Goal: Transaction & Acquisition: Purchase product/service

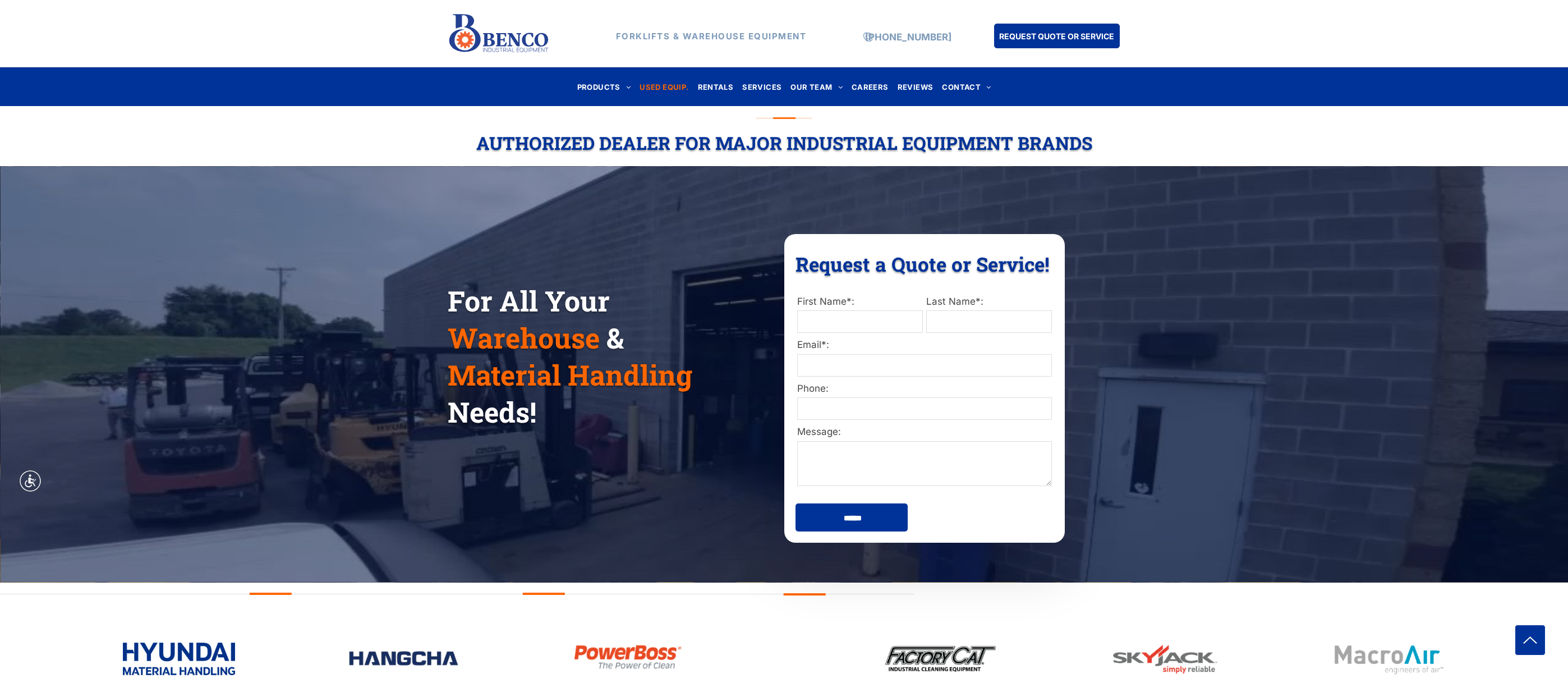
click at [659, 85] on span "USED EQUIP." at bounding box center [664, 87] width 49 height 15
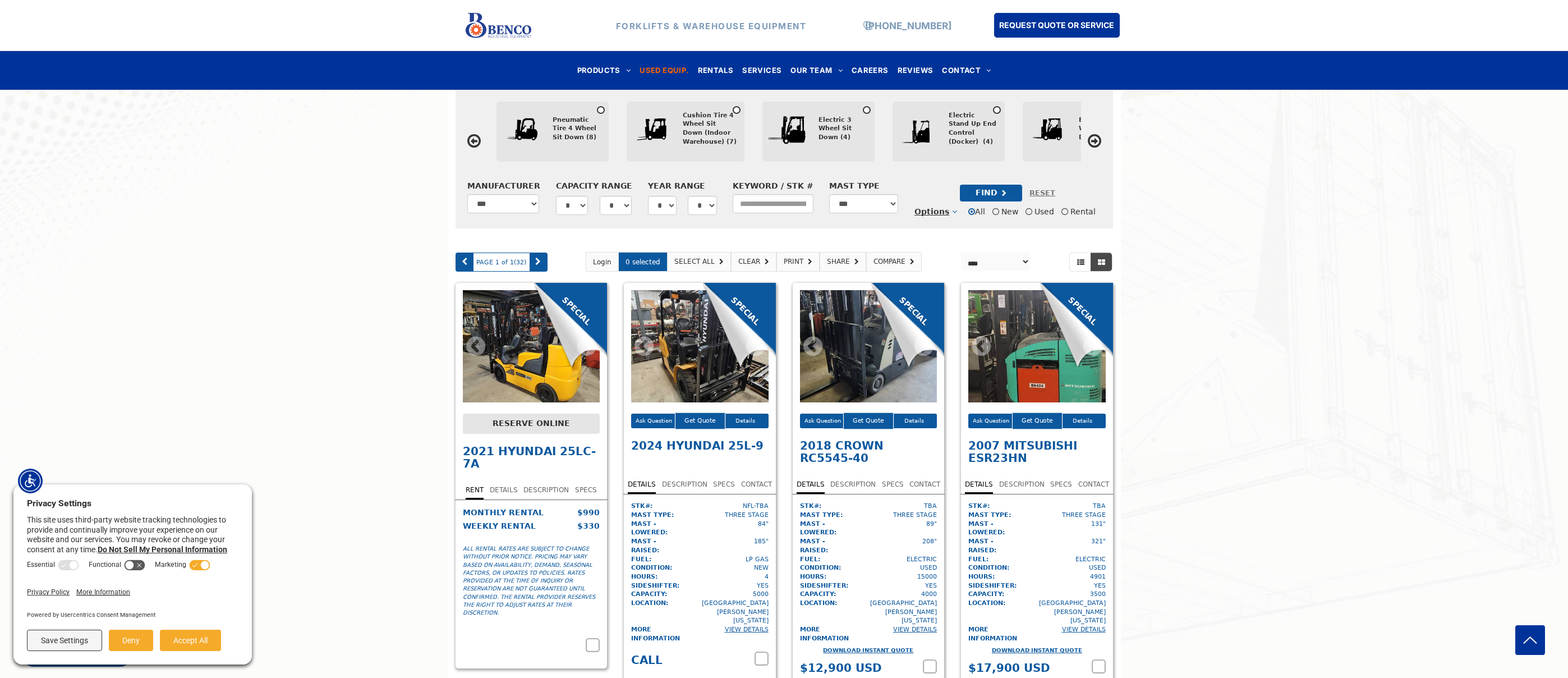
scroll to position [447, 0]
click at [670, 127] on div at bounding box center [654, 131] width 56 height 56
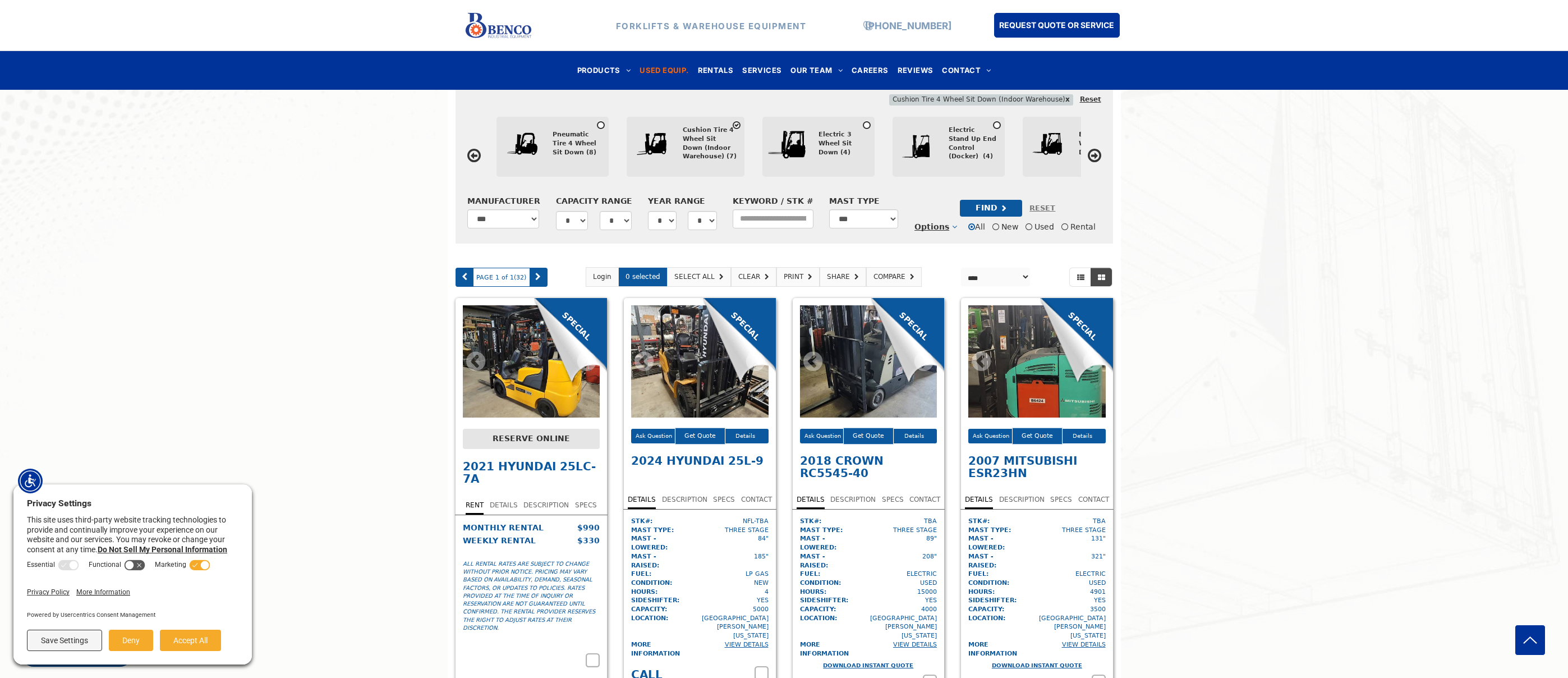
click at [562, 156] on div "Pneumatic Tire 4 Wheel Sit Down (8)" at bounding box center [580, 146] width 56 height 56
click at [689, 153] on div "Cushion Tire 4 Wheel Sit Down (Indoor Warehouse) (7)" at bounding box center [709, 143] width 54 height 36
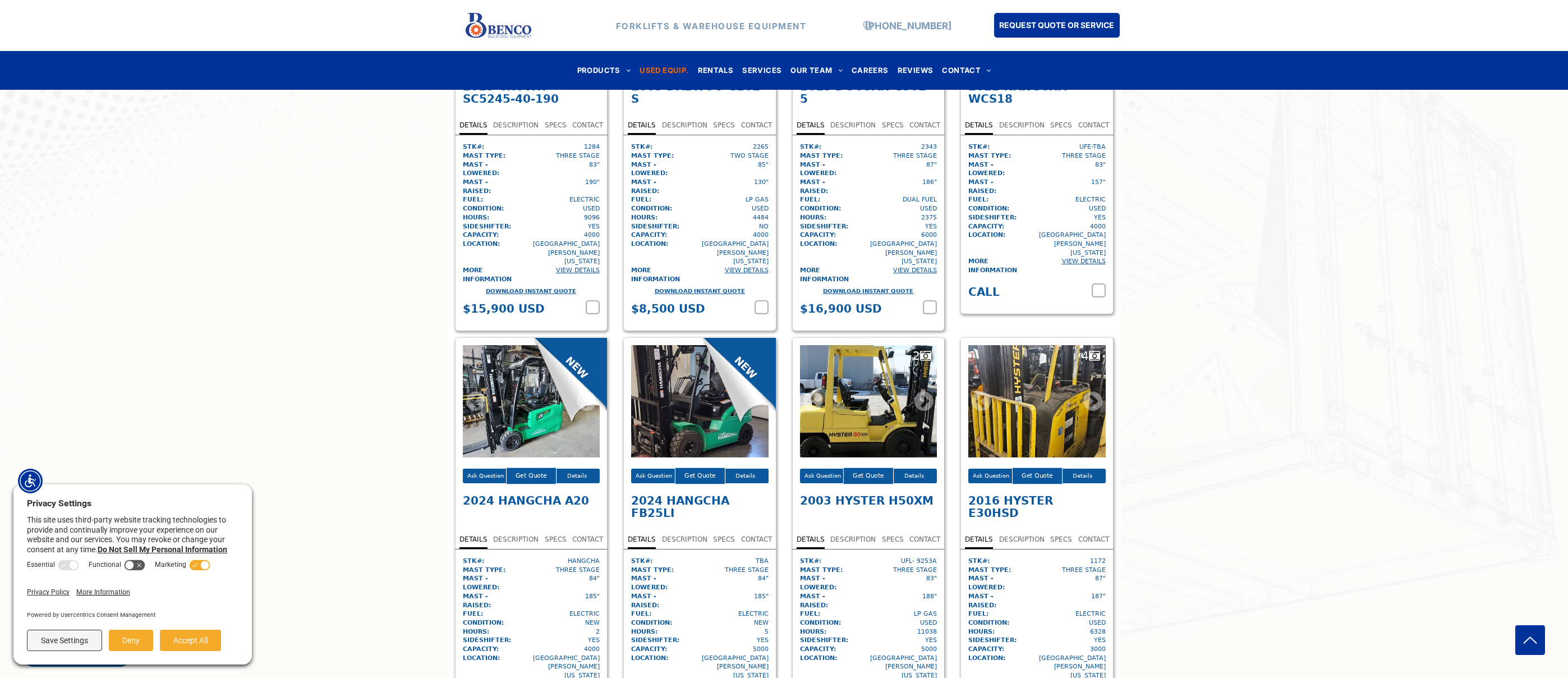
scroll to position [2115, 0]
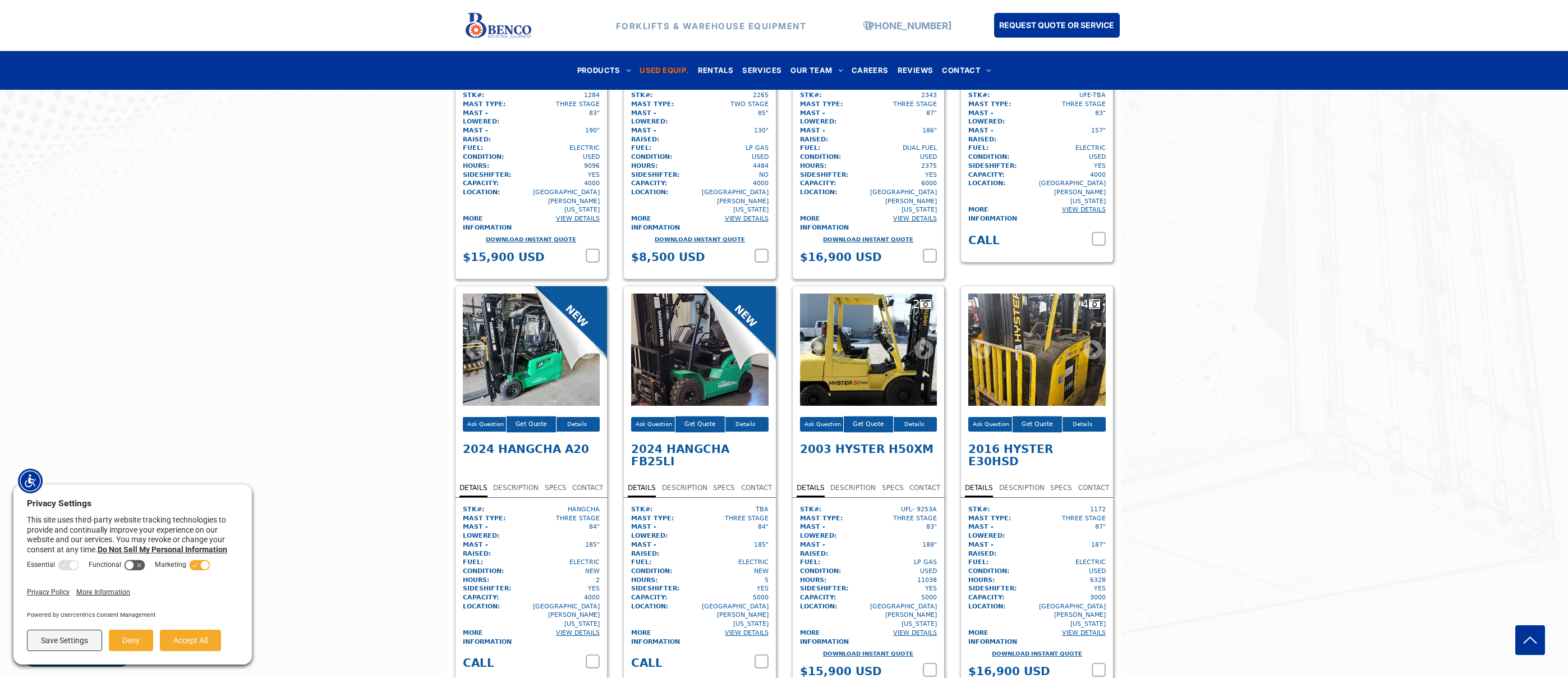
click at [680, 294] on div at bounding box center [699, 350] width 138 height 112
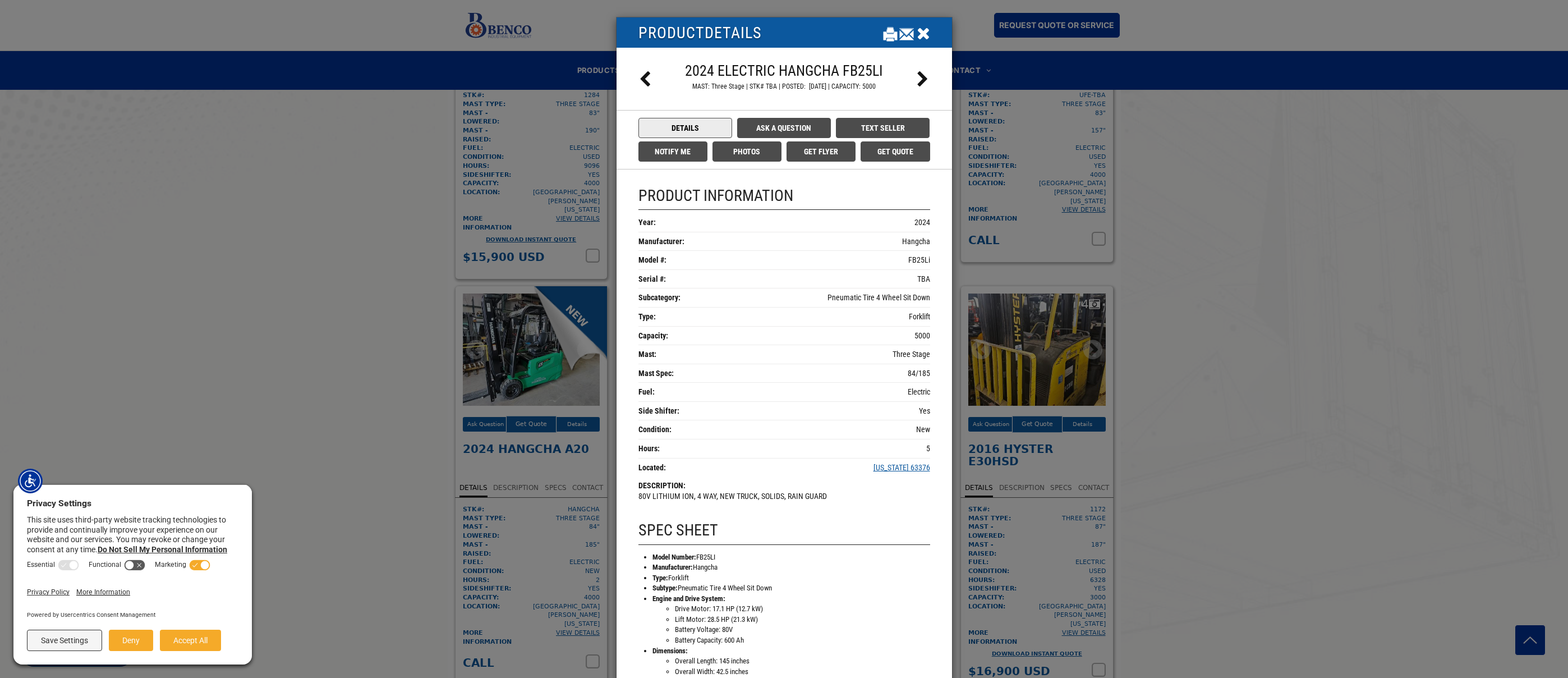
click at [922, 76] on icon at bounding box center [923, 79] width 13 height 17
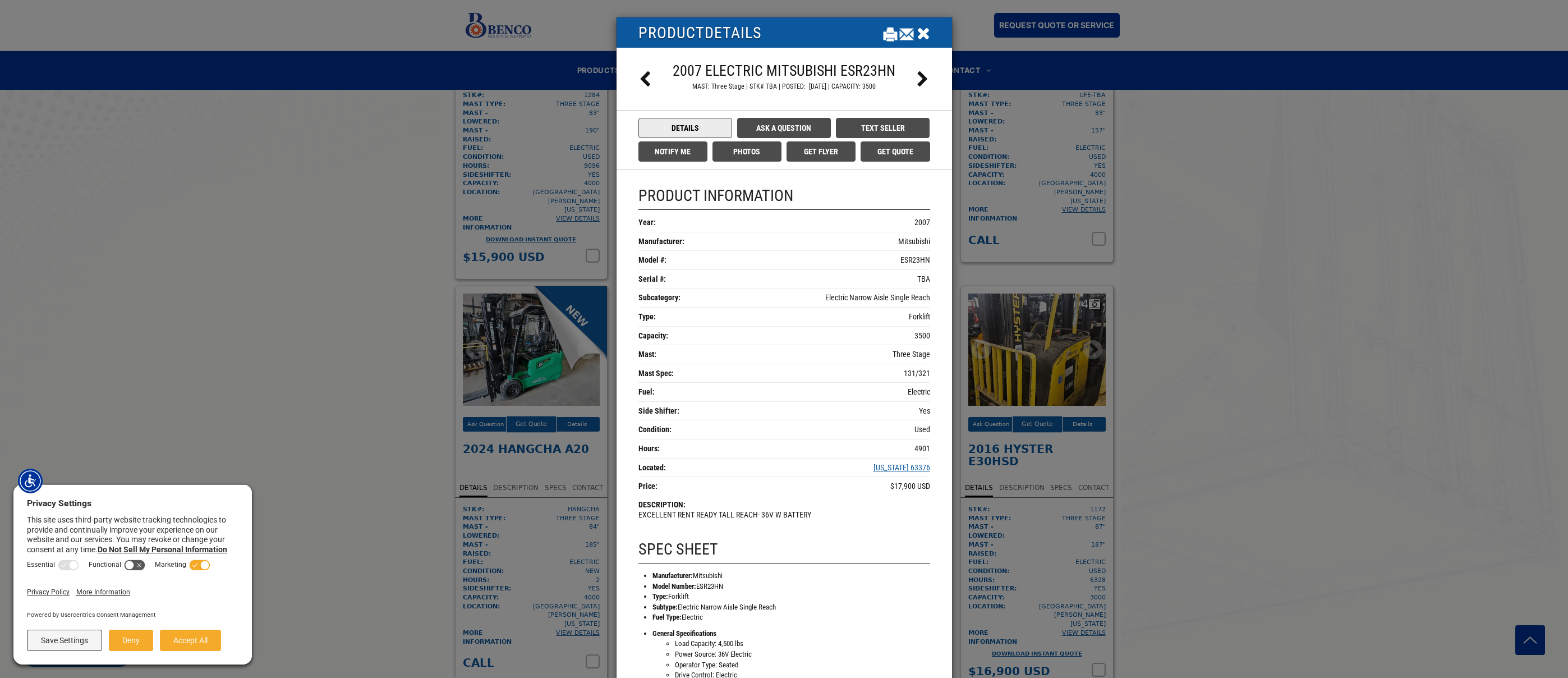
click at [641, 79] on icon at bounding box center [645, 79] width 13 height 17
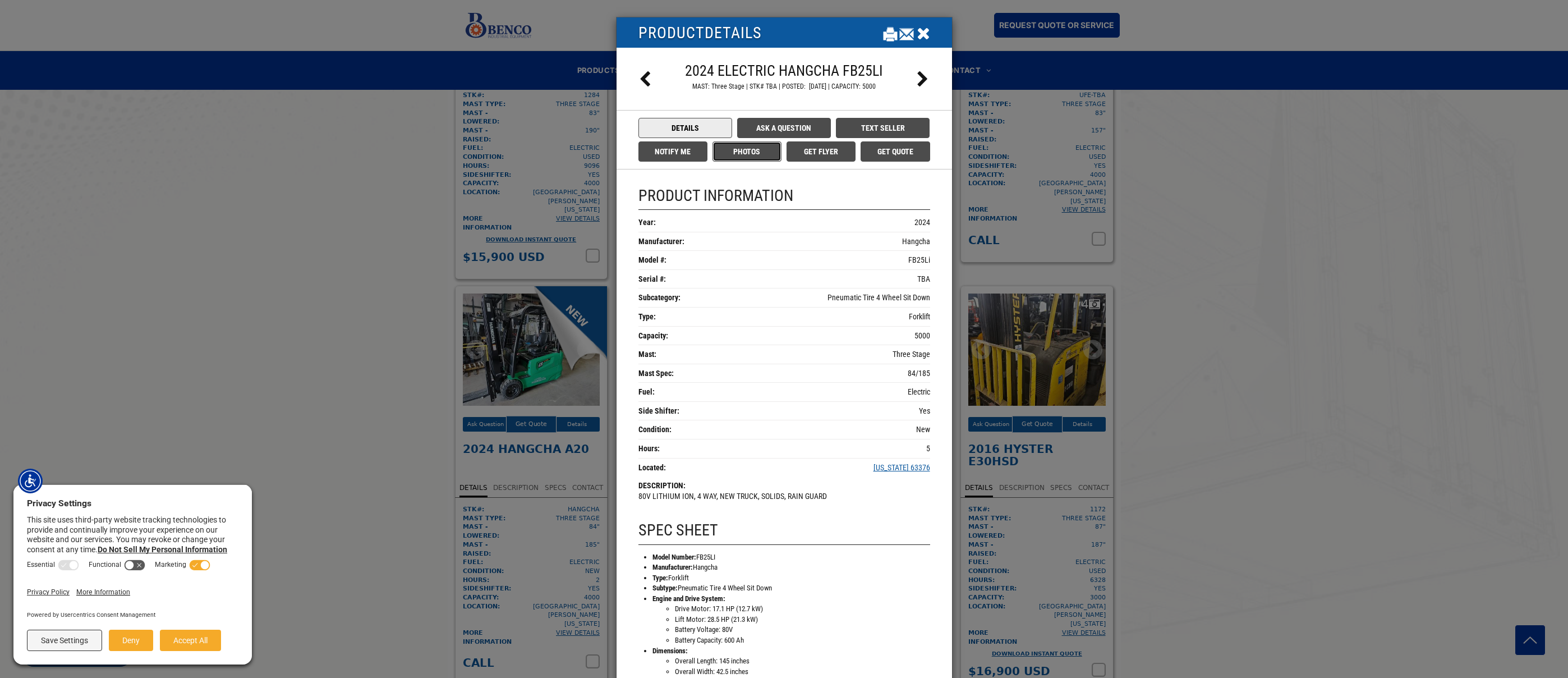
click at [735, 153] on button "Photos" at bounding box center [747, 151] width 69 height 20
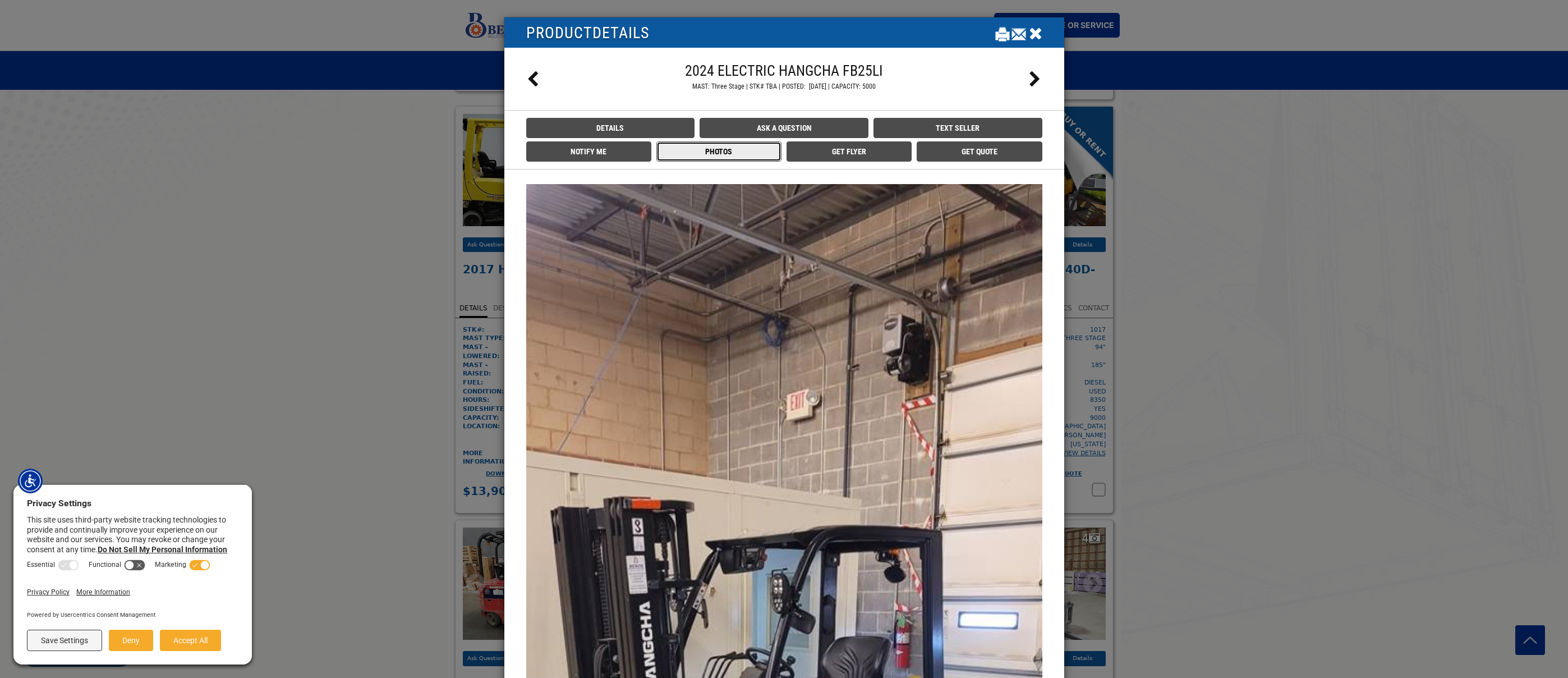
scroll to position [2597, 0]
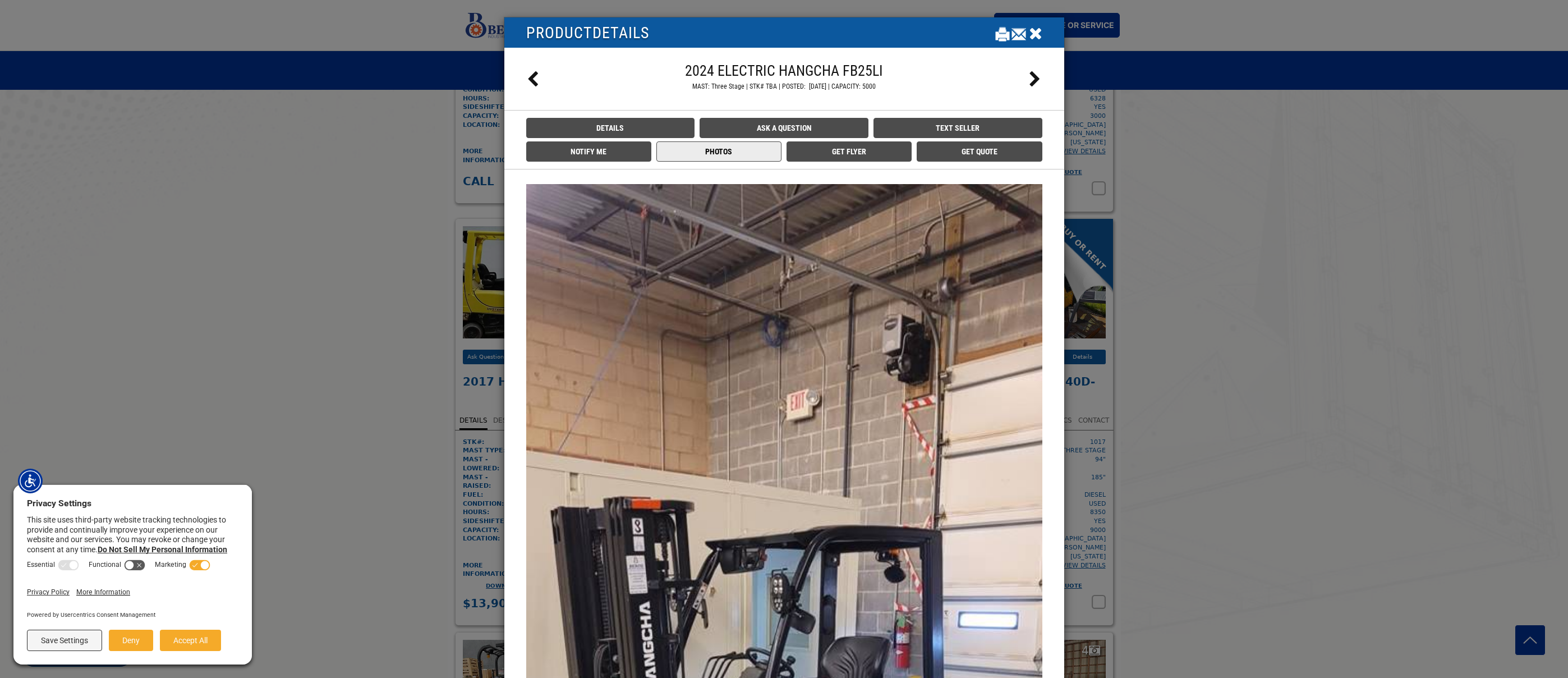
click at [1031, 33] on icon "Close" at bounding box center [1036, 33] width 14 height 17
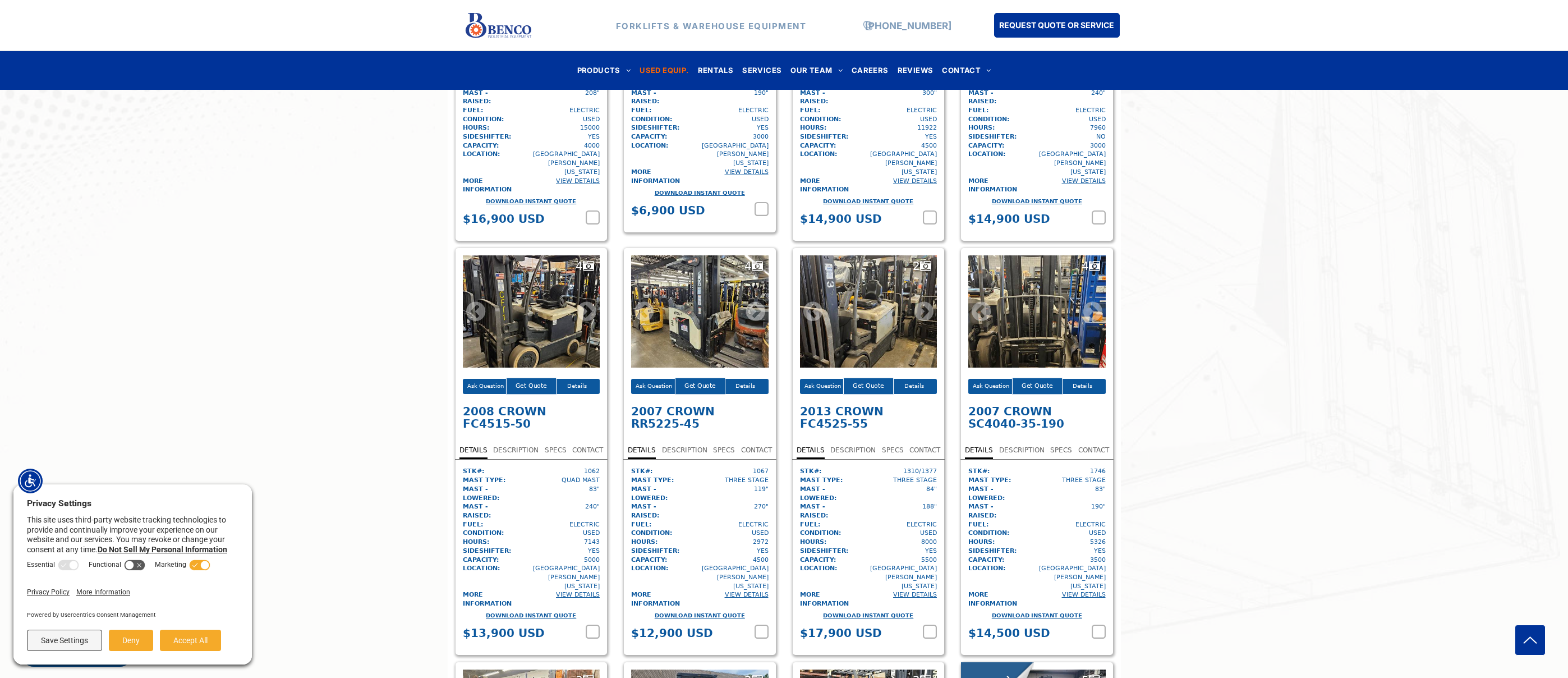
scroll to position [1266, 0]
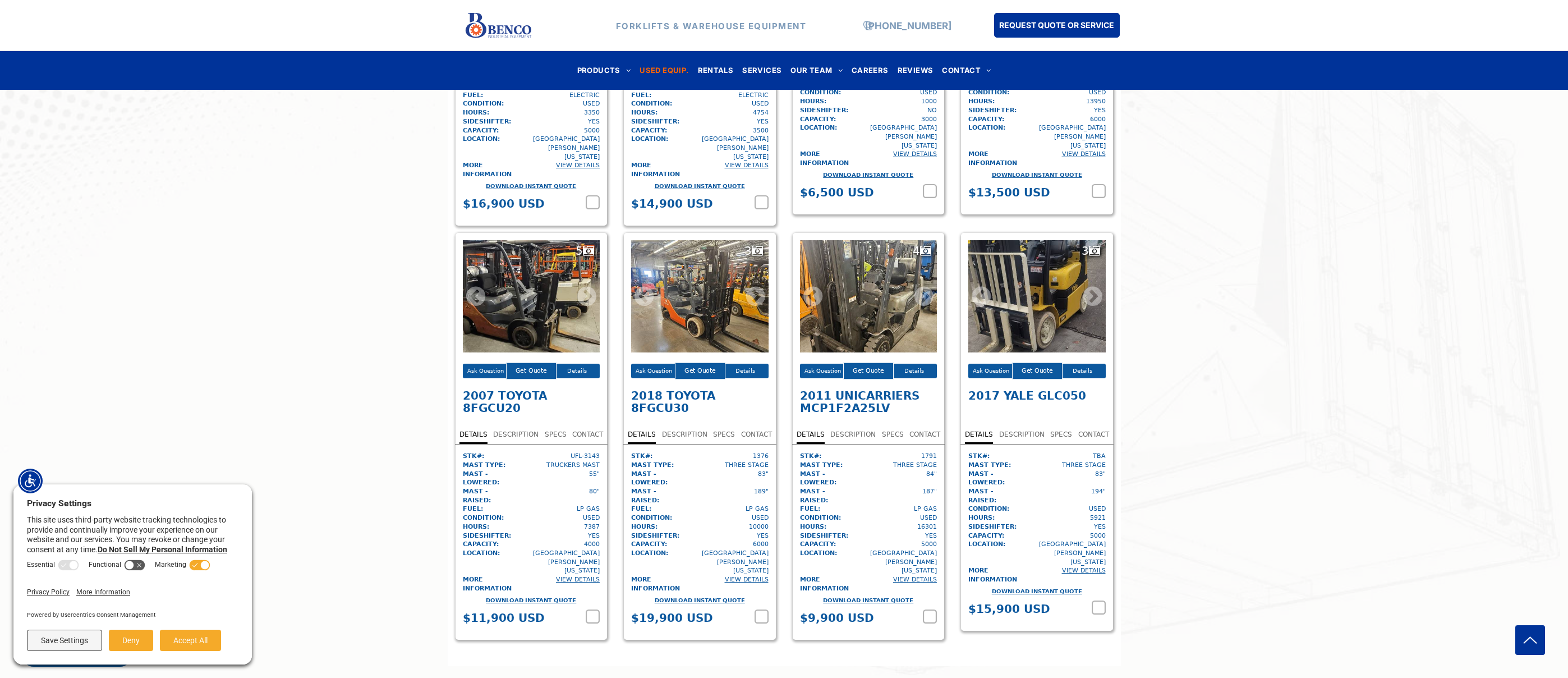
scroll to position [3495, 0]
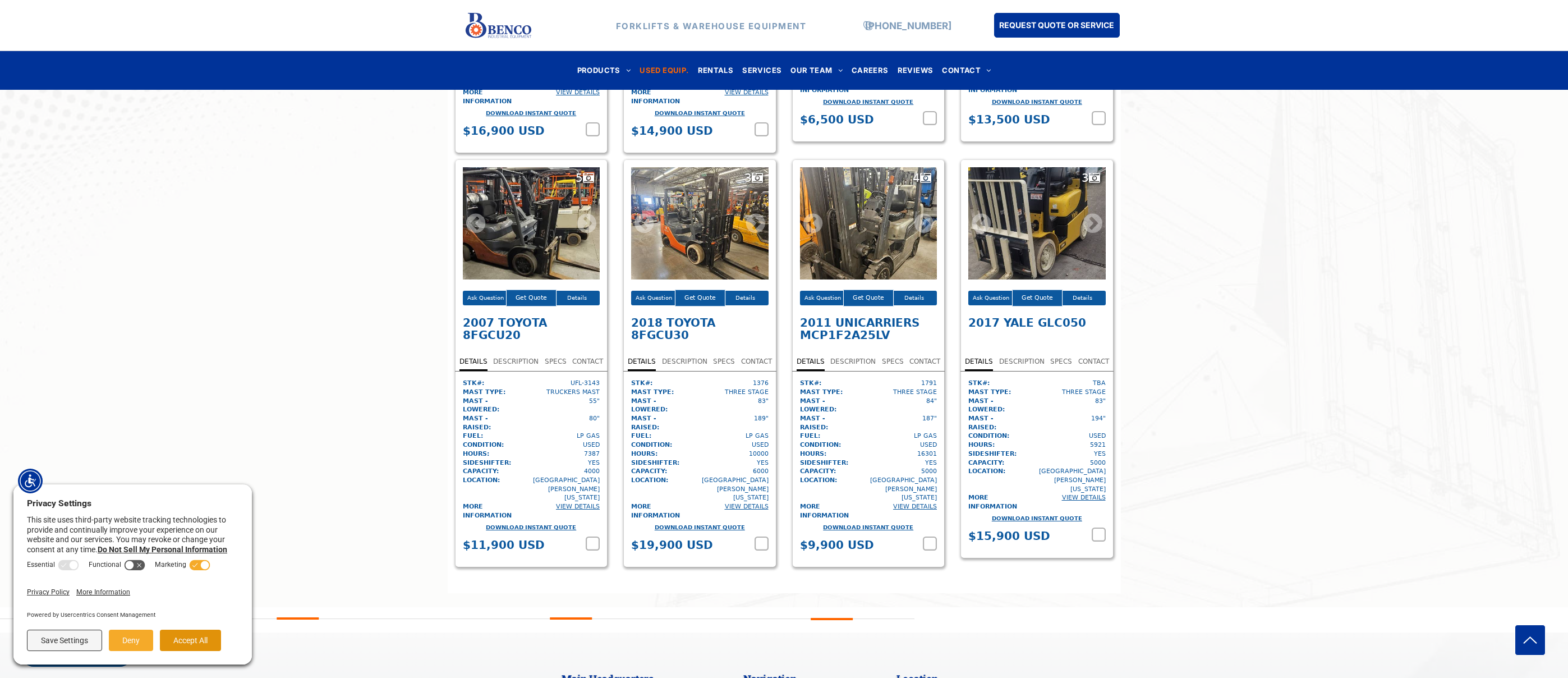
click at [205, 635] on button "Accept All" at bounding box center [191, 641] width 61 height 21
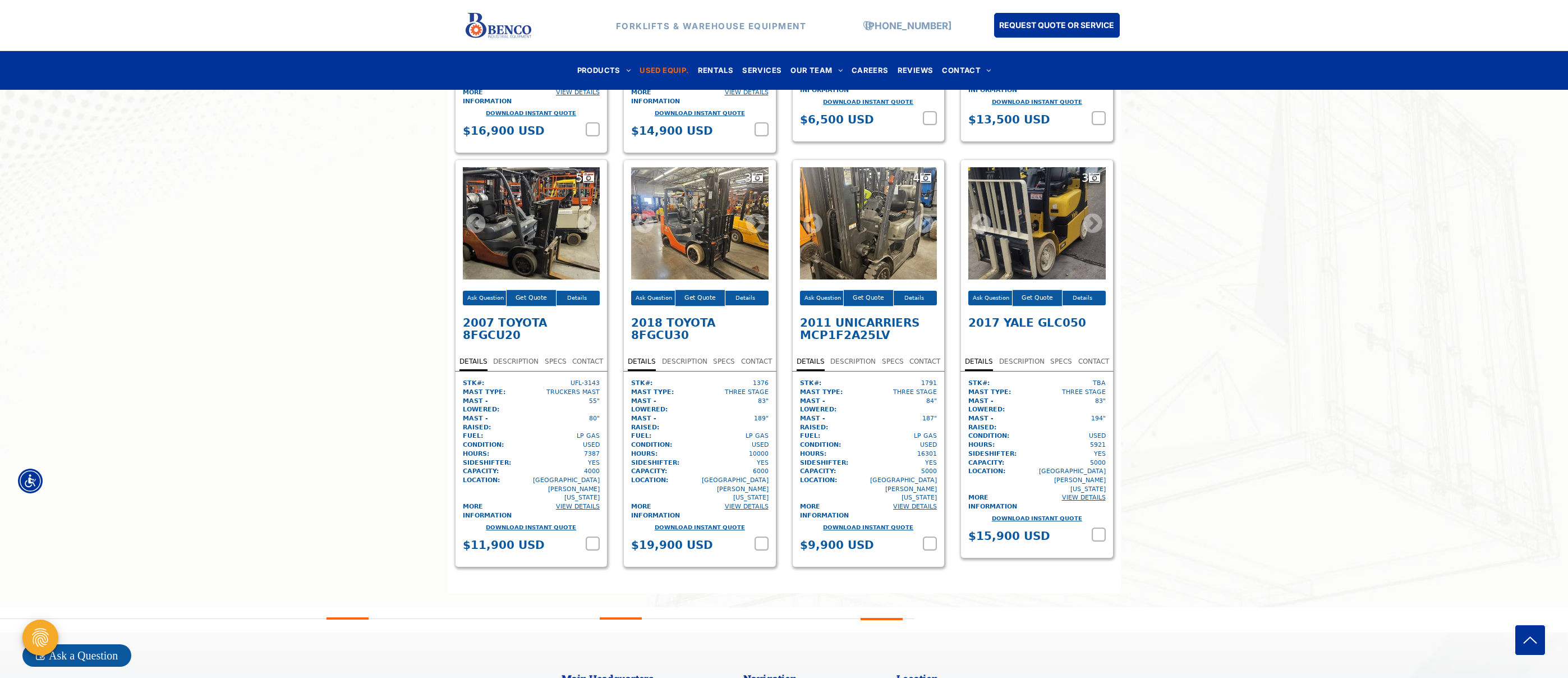
scroll to position [2115, 0]
